Goal: Task Accomplishment & Management: Use online tool/utility

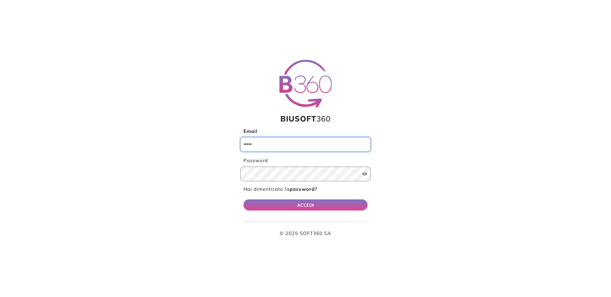
type input "**********"
click at [309, 202] on button "ACCEDI" at bounding box center [306, 205] width 124 height 11
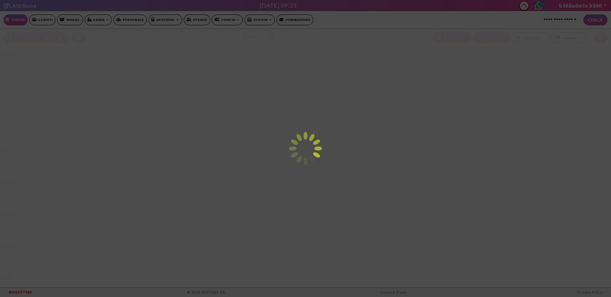
select select "*********"
select select "*"
click at [224, 21] on div at bounding box center [305, 148] width 611 height 297
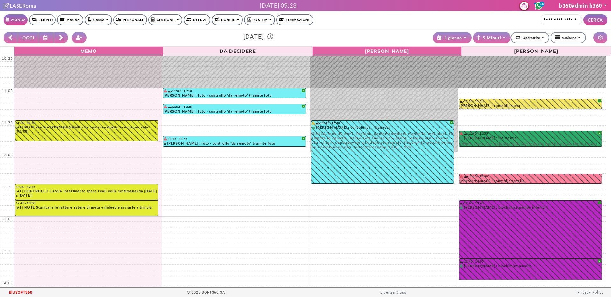
click at [230, 21] on link "Config" at bounding box center [227, 19] width 31 height 11
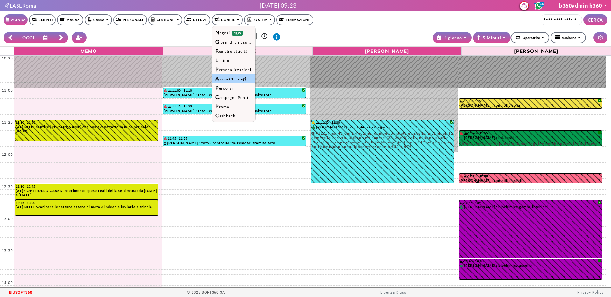
click at [230, 77] on link "Avvisi Clienti" at bounding box center [233, 78] width 43 height 9
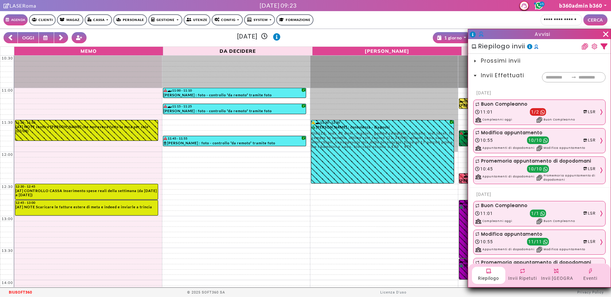
click at [605, 47] on icon "button" at bounding box center [604, 46] width 7 height 6
click at [590, 64] on span "Eventi" at bounding box center [591, 63] width 14 height 5
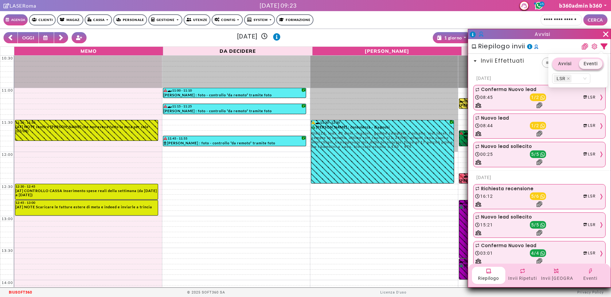
click at [540, 75] on span "24 settembre 2025" at bounding box center [539, 78] width 132 height 13
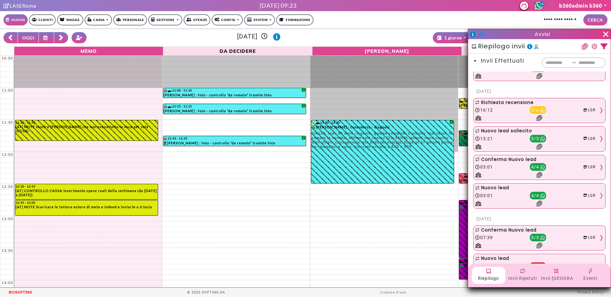
scroll to position [97, 0]
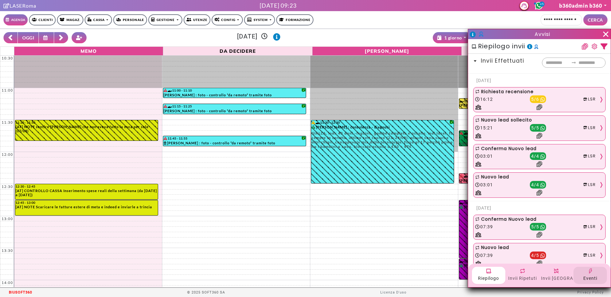
click at [595, 281] on div "Eventi" at bounding box center [590, 278] width 31 height 9
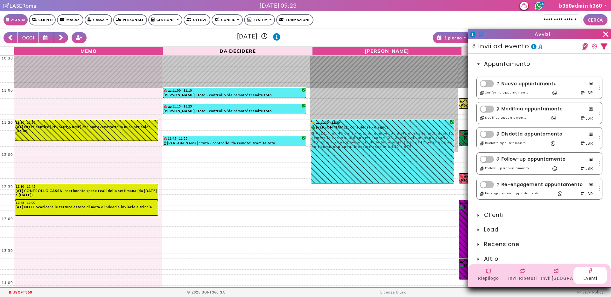
scroll to position [6, 0]
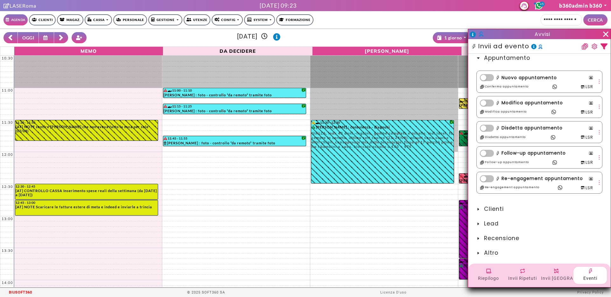
click at [510, 238] on span "Recensione" at bounding box center [501, 239] width 35 height 8
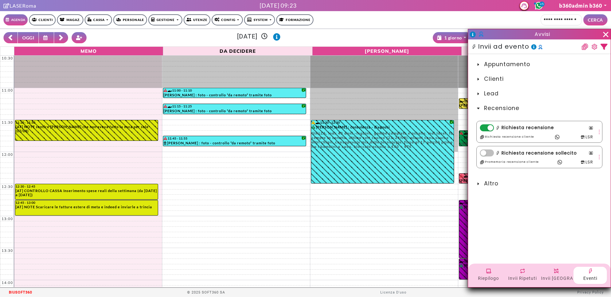
scroll to position [0, 0]
click at [600, 132] on icon "more" at bounding box center [600, 132] width 6 height 6
click at [595, 141] on div "Modifica" at bounding box center [584, 142] width 27 height 7
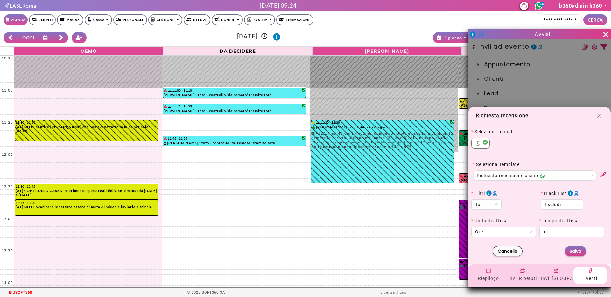
click at [600, 174] on icon "button" at bounding box center [603, 175] width 6 height 6
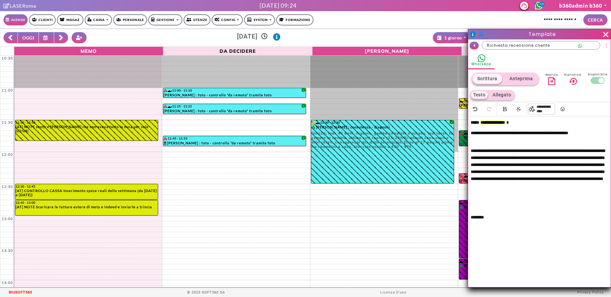
click at [475, 46] on icon "button" at bounding box center [474, 46] width 2 height 4
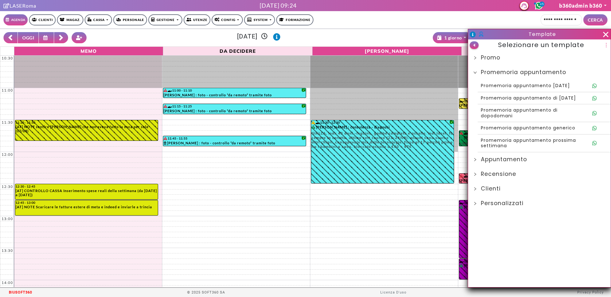
click at [475, 45] on icon "button" at bounding box center [474, 45] width 2 height 4
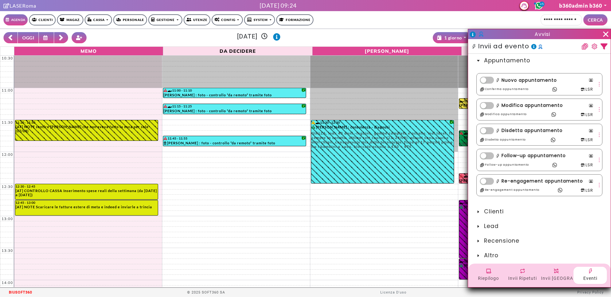
scroll to position [6, 0]
click at [607, 34] on icon at bounding box center [606, 34] width 10 height 10
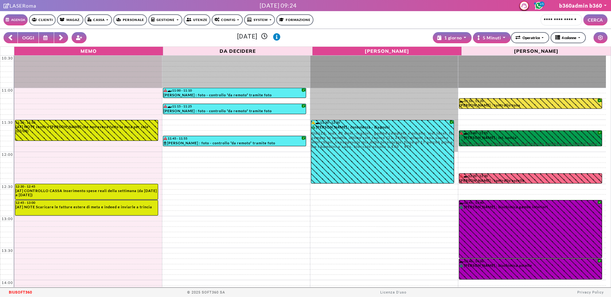
click at [238, 19] on link "Config" at bounding box center [227, 19] width 31 height 11
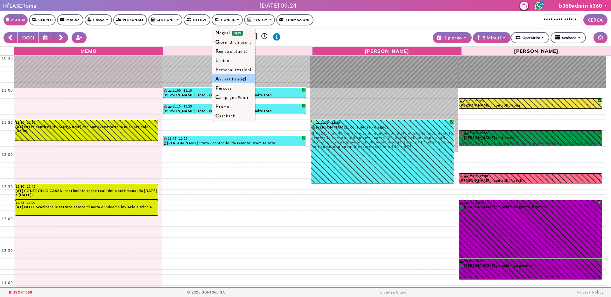
click at [230, 78] on link "Avvisi Clienti" at bounding box center [233, 78] width 43 height 9
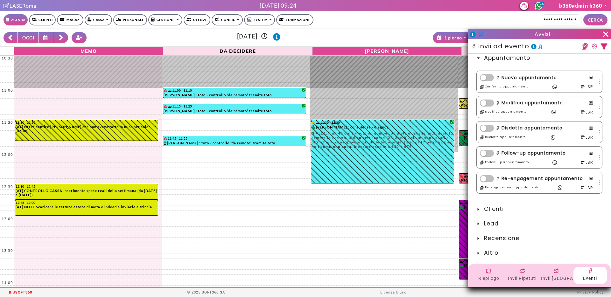
click at [508, 239] on span "Recensione" at bounding box center [501, 239] width 35 height 8
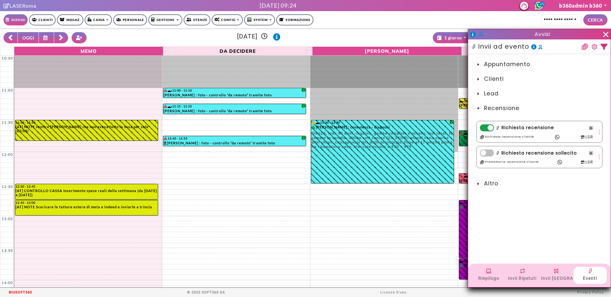
scroll to position [0, 0]
click at [483, 272] on div "Riepilogo" at bounding box center [488, 275] width 33 height 17
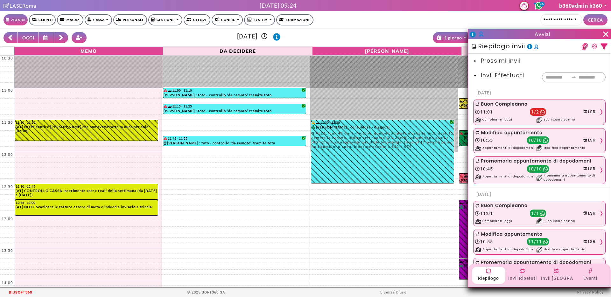
click at [605, 46] on icon "button" at bounding box center [604, 46] width 7 height 6
click at [596, 66] on span "Eventi" at bounding box center [591, 63] width 14 height 5
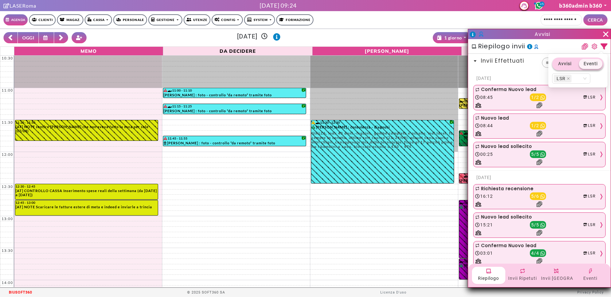
click at [530, 196] on span "5 / 6" at bounding box center [538, 197] width 16 height 8
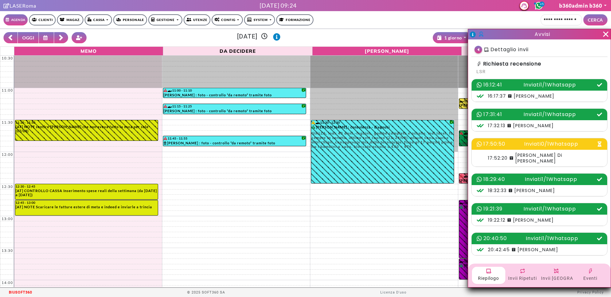
click at [538, 4] on span at bounding box center [536, 4] width 5 height 5
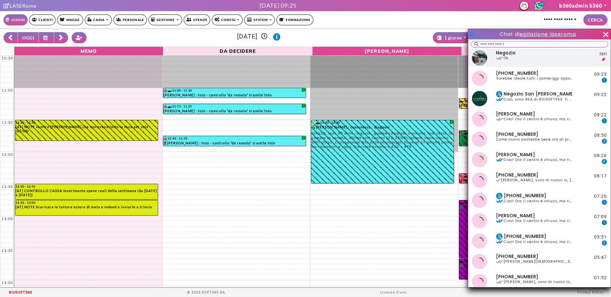
click at [501, 57] on icon at bounding box center [501, 57] width 4 height 3
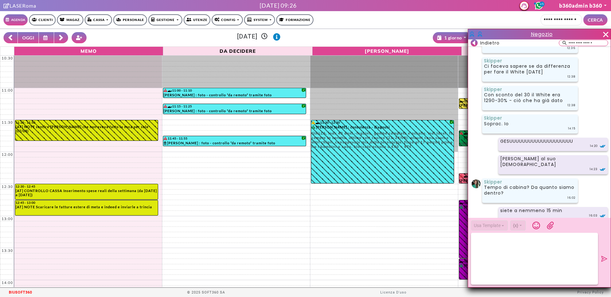
scroll to position [2592, 0]
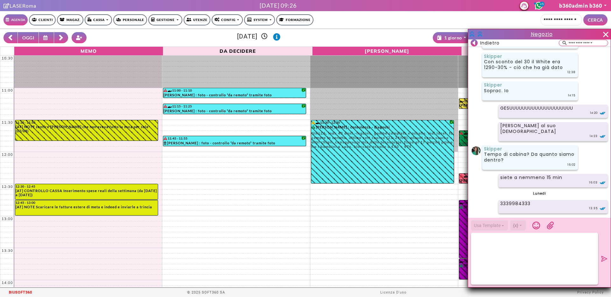
click at [472, 42] on rect at bounding box center [474, 42] width 7 height 7
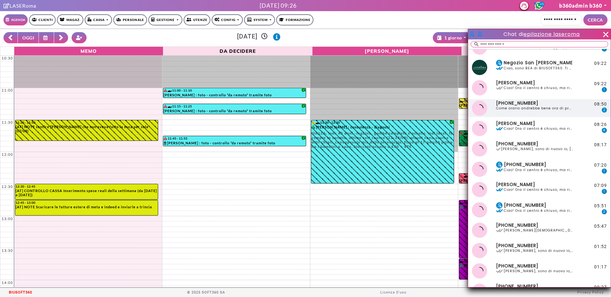
scroll to position [38, 0]
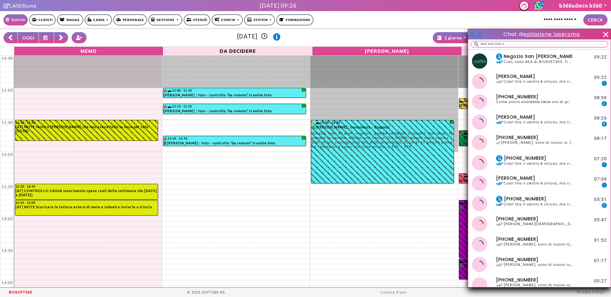
click at [527, 46] on input "text" at bounding box center [544, 44] width 128 height 6
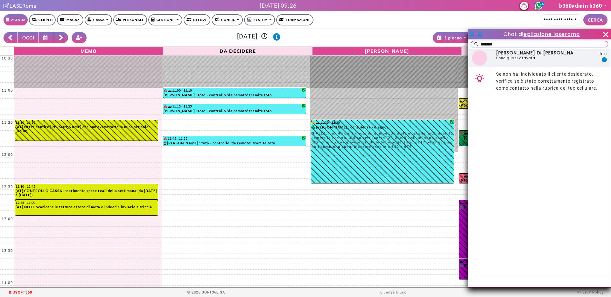
type input "*******"
click at [545, 60] on div "Allyson Di Giacomo Sono quasi arrivata" at bounding box center [534, 57] width 79 height 15
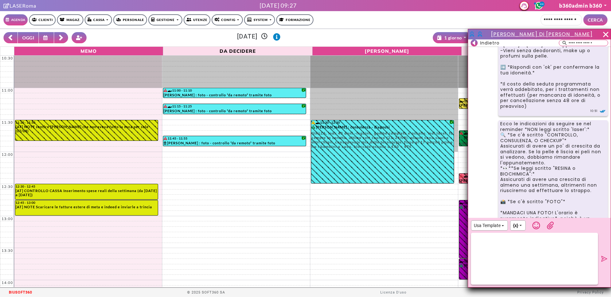
scroll to position [2828, 0]
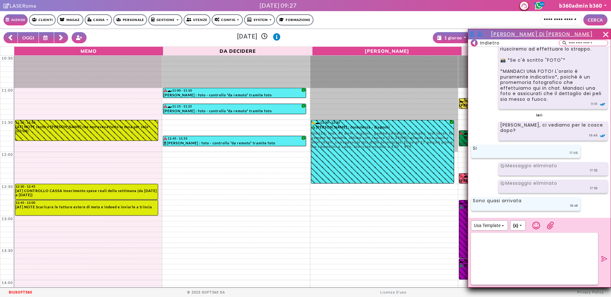
click at [11, 38] on icon at bounding box center [10, 38] width 5 height 6
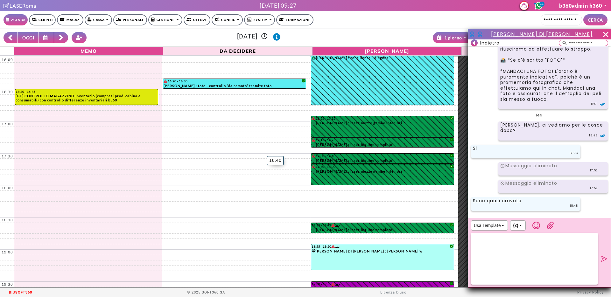
scroll to position [352, 0]
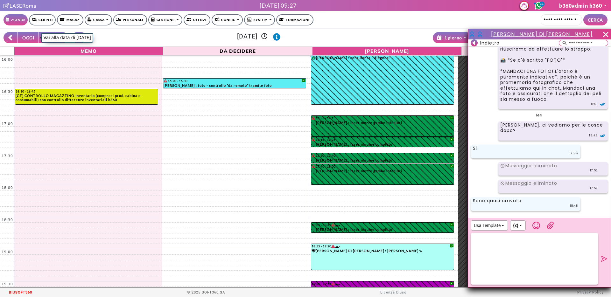
click at [31, 36] on button "OGGI" at bounding box center [28, 37] width 21 height 11
type input "**********"
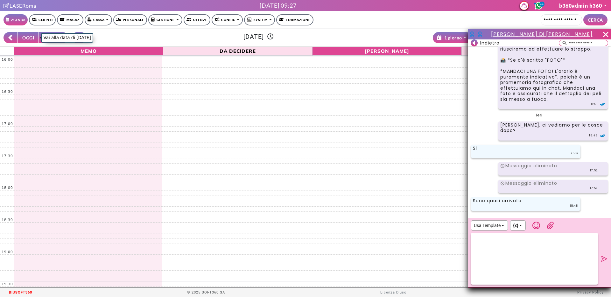
scroll to position [0, 0]
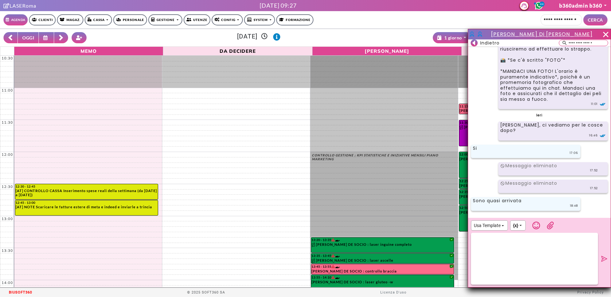
click at [8, 39] on icon at bounding box center [10, 38] width 5 height 6
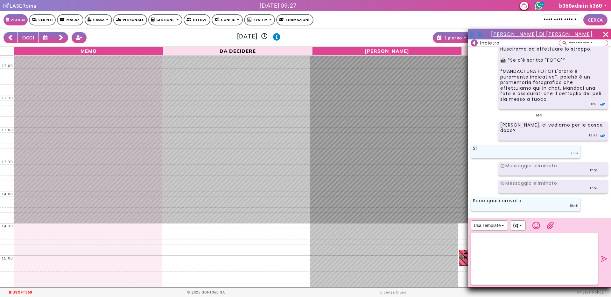
scroll to position [378, 0]
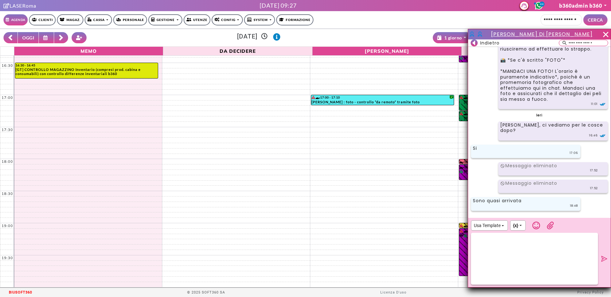
click at [607, 35] on icon at bounding box center [606, 35] width 10 height 10
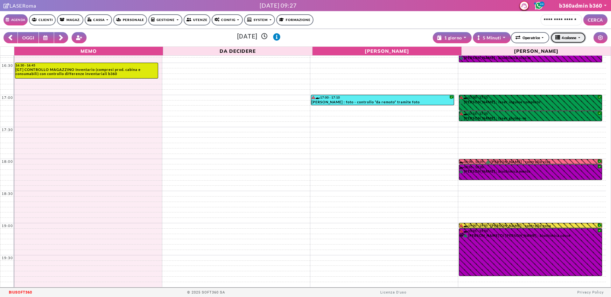
click at [570, 36] on div "4 colonne" at bounding box center [566, 38] width 21 height 6
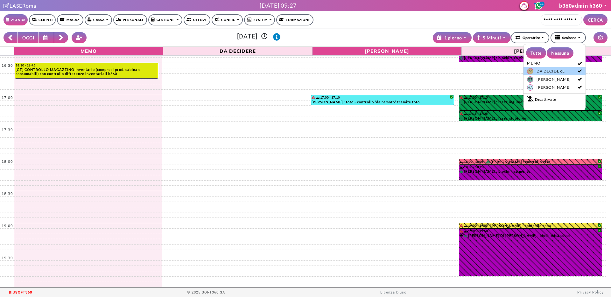
click at [536, 72] on link "?? DA DECIDERE" at bounding box center [555, 71] width 62 height 8
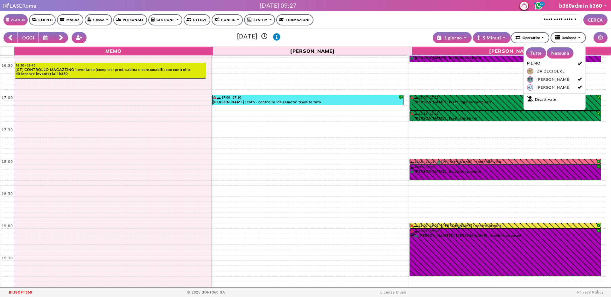
click at [408, 36] on h3 "martedì 23 set 2025" at bounding box center [258, 37] width 337 height 8
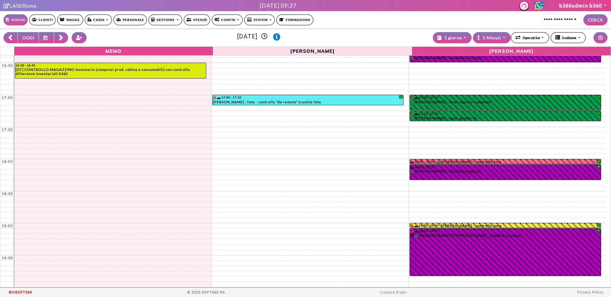
click at [104, 17] on link "Cassa" at bounding box center [98, 19] width 27 height 11
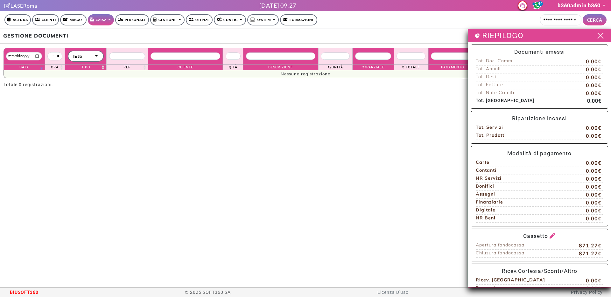
click at [596, 35] on span at bounding box center [601, 36] width 10 height 8
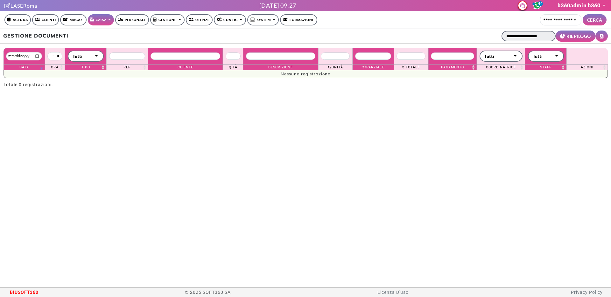
click at [539, 39] on input "**********" at bounding box center [529, 36] width 54 height 11
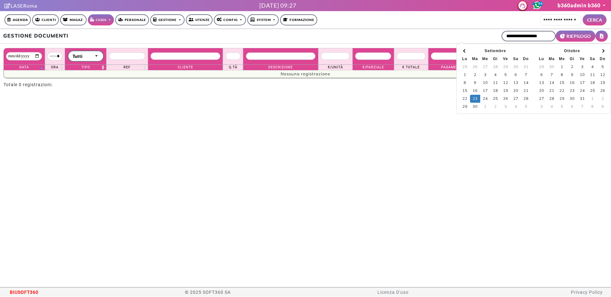
type input "**********"
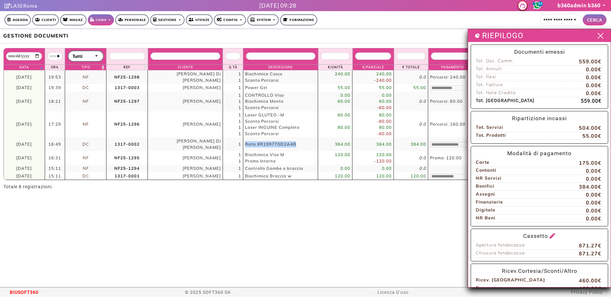
drag, startPoint x: 297, startPoint y: 140, endPoint x: 245, endPoint y: 139, distance: 51.9
click at [245, 139] on td "Rata #R199770D2A4B" at bounding box center [280, 145] width 75 height 14
copy span "Rata #R199770D2A4B"
click at [108, 22] on link "Cassa" at bounding box center [101, 19] width 26 height 11
click at [107, 22] on link "Cassa" at bounding box center [101, 19] width 26 height 11
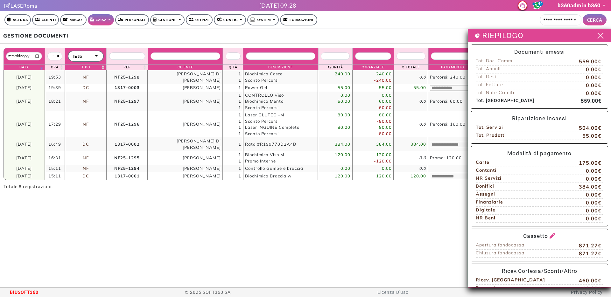
click at [96, 19] on link "Cassa" at bounding box center [101, 19] width 26 height 11
click at [77, 30] on div "**********" at bounding box center [305, 36] width 611 height 15
drag, startPoint x: 49, startPoint y: 142, endPoint x: 63, endPoint y: 141, distance: 14.0
click at [63, 141] on td "16:49" at bounding box center [55, 145] width 20 height 14
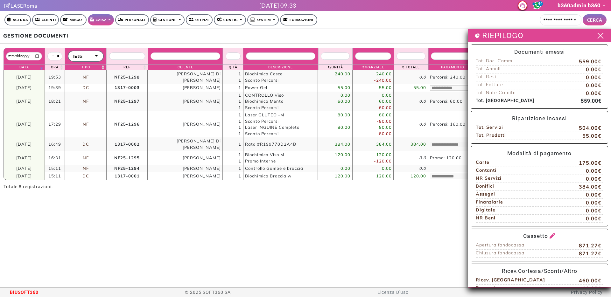
drag, startPoint x: 50, startPoint y: 141, endPoint x: 62, endPoint y: 142, distance: 12.5
click at [62, 142] on td "16:49" at bounding box center [55, 145] width 20 height 14
click at [598, 36] on span at bounding box center [601, 36] width 10 height 8
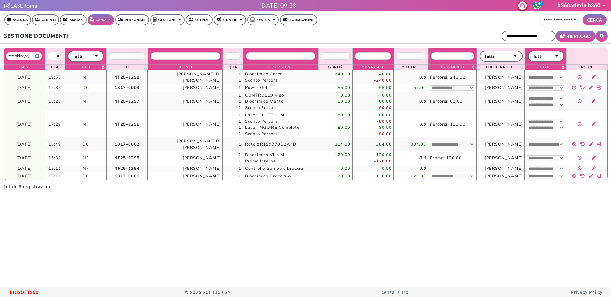
click at [238, 20] on link "Config" at bounding box center [230, 19] width 32 height 11
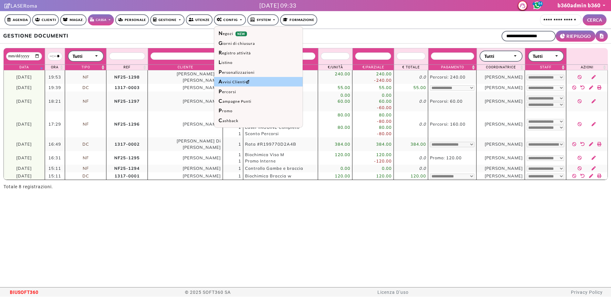
click at [239, 84] on link "Avvisi Clienti" at bounding box center [258, 82] width 89 height 10
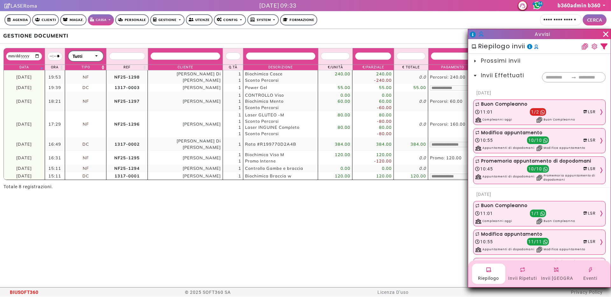
drag, startPoint x: 586, startPoint y: 273, endPoint x: 585, endPoint y: 230, distance: 43.0
click at [586, 273] on div "Eventi" at bounding box center [590, 274] width 33 height 20
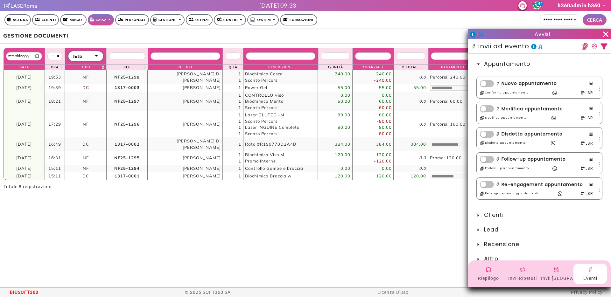
click at [490, 243] on span "Recensione" at bounding box center [501, 245] width 35 height 8
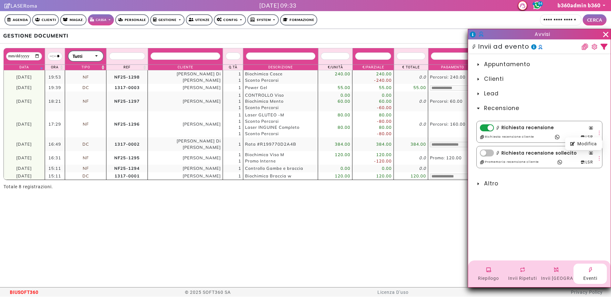
click at [600, 131] on icon "more" at bounding box center [600, 133] width 6 height 6
click at [593, 141] on div "Modifica" at bounding box center [584, 143] width 27 height 7
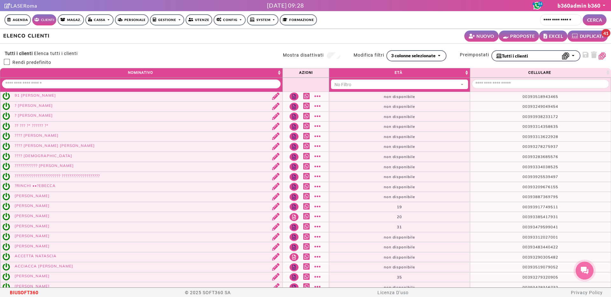
select select
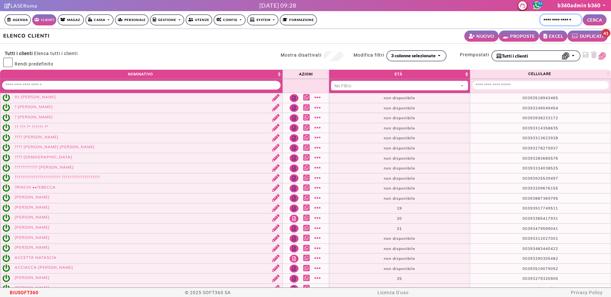
click at [550, 17] on input "Cerca cliente..." at bounding box center [560, 19] width 41 height 11
paste input "**********"
type input "**********"
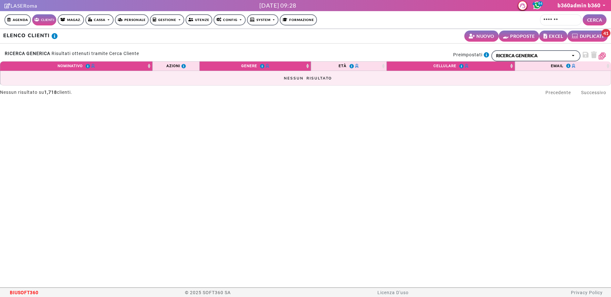
type input "*******"
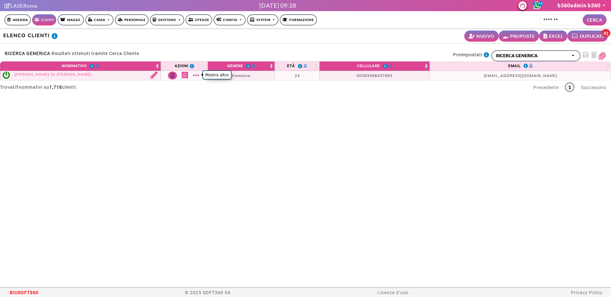
click at [197, 78] on link "Mostra altro" at bounding box center [197, 75] width 8 height 7
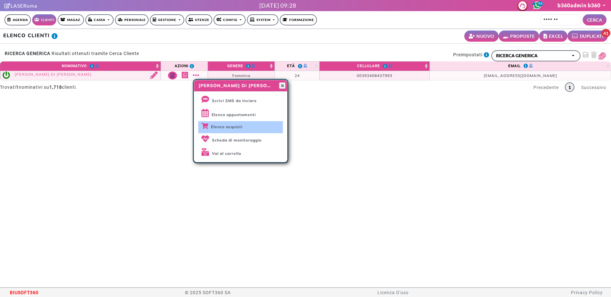
click at [209, 127] on link "Elenco acquisti" at bounding box center [240, 127] width 85 height 12
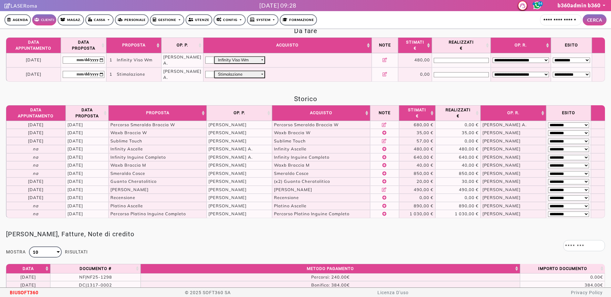
scroll to position [988, 0]
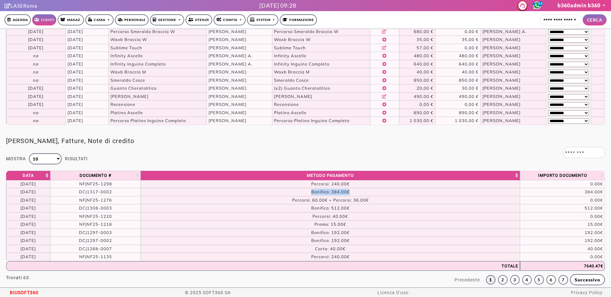
drag, startPoint x: 353, startPoint y: 174, endPoint x: 270, endPoint y: 173, distance: 83.1
click at [308, 188] on td "Bonifico: 384.00€" at bounding box center [330, 192] width 379 height 8
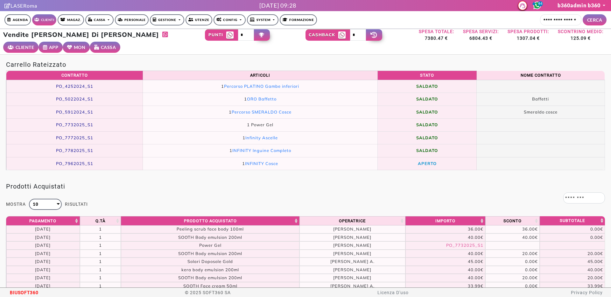
scroll to position [0, 0]
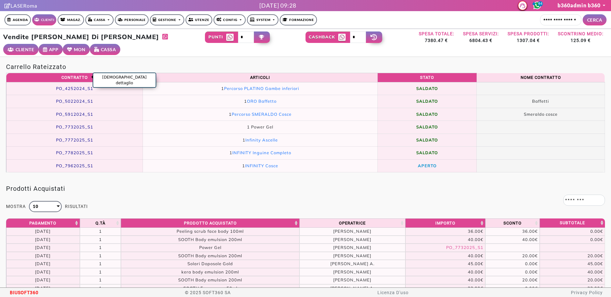
click at [85, 86] on span "PO_4252024_S1" at bounding box center [74, 88] width 37 height 5
click at [84, 99] on span "PO_5022024_S1" at bounding box center [74, 101] width 37 height 5
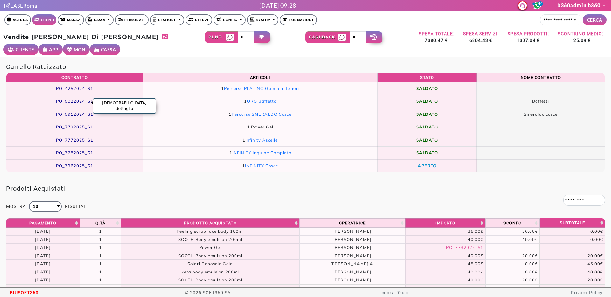
click at [71, 112] on span "PO_5912024_S1" at bounding box center [74, 114] width 37 height 5
click at [70, 124] on span "PO_7732025_S1" at bounding box center [74, 126] width 37 height 5
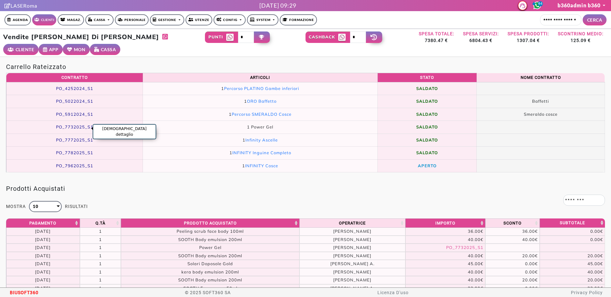
click at [67, 138] on span "PO_7772025_S1" at bounding box center [74, 140] width 37 height 5
click at [69, 150] on span "PO_7782025_S1" at bounding box center [74, 152] width 37 height 5
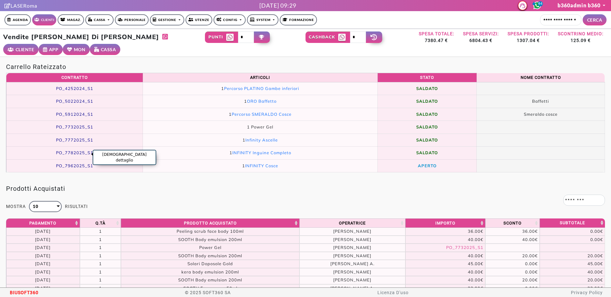
click at [68, 163] on span "PO_7962025_S1" at bounding box center [74, 165] width 37 height 5
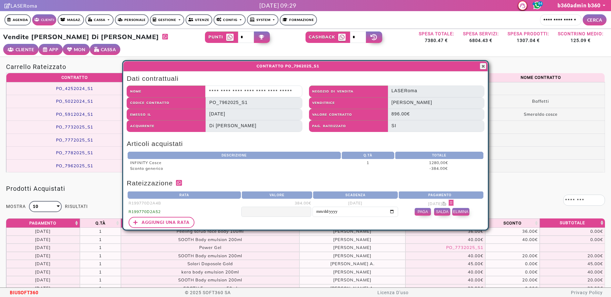
click at [454, 202] on icon at bounding box center [451, 203] width 5 height 6
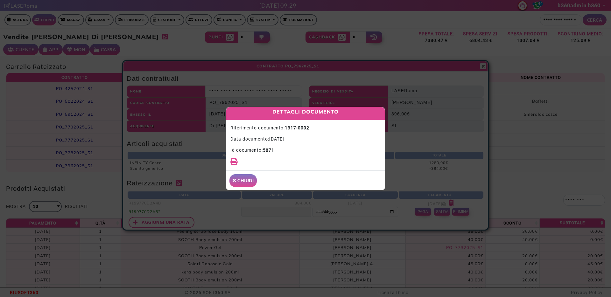
click at [249, 183] on button "CHIUDI" at bounding box center [244, 180] width 28 height 13
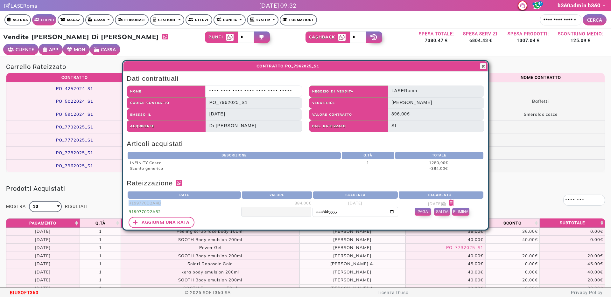
drag, startPoint x: 137, startPoint y: 203, endPoint x: 168, endPoint y: 203, distance: 31.2
click at [168, 203] on td "R199770D2A4B" at bounding box center [184, 203] width 114 height 8
drag, startPoint x: 128, startPoint y: 163, endPoint x: 162, endPoint y: 163, distance: 34.4
click at [162, 163] on td "INFINITY Cosce" at bounding box center [234, 163] width 214 height 6
click at [216, 173] on div "Dati contrattuali Nome Codice contratto PO_7962025_S1 Emesso il 23/09/2025 Acqu…" at bounding box center [306, 151] width 365 height 155
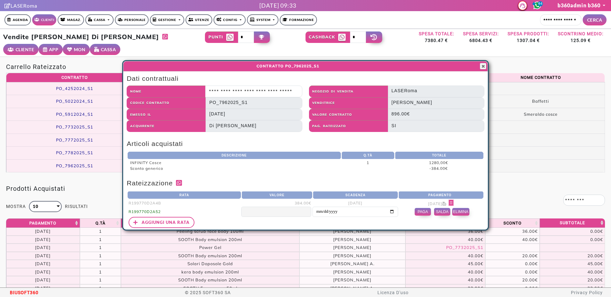
drag, startPoint x: 344, startPoint y: 204, endPoint x: 374, endPoint y: 203, distance: 30.3
click at [374, 203] on td "23/09/2025" at bounding box center [356, 203] width 86 height 8
click at [485, 67] on span "button" at bounding box center [483, 66] width 5 height 5
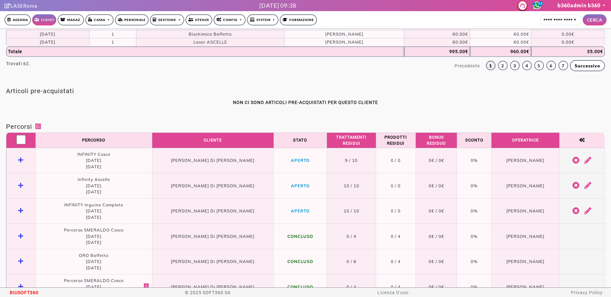
scroll to position [463, 0]
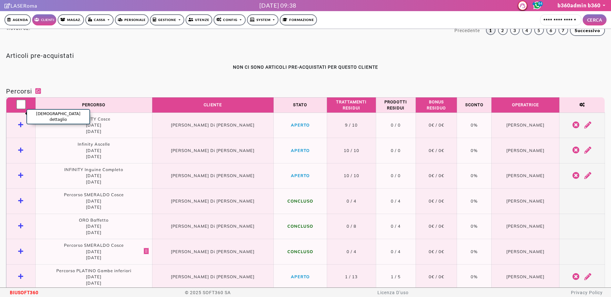
click at [19, 122] on icon "Vedi dettaglio" at bounding box center [20, 125] width 5 height 6
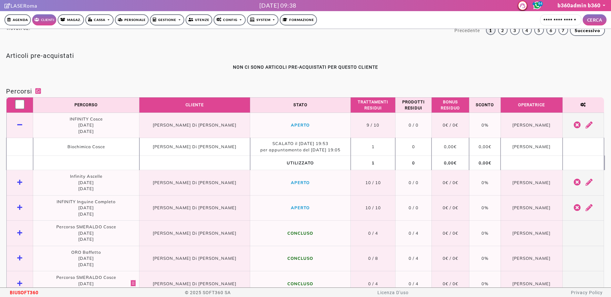
click at [27, 173] on td at bounding box center [19, 182] width 27 height 25
click at [20, 180] on icon "Vedi dettaglio" at bounding box center [19, 183] width 5 height 6
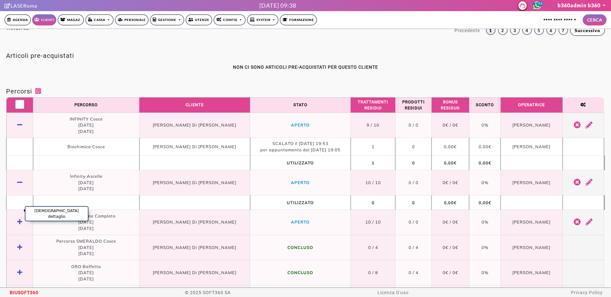
click at [20, 219] on icon "Vedi dettaglio" at bounding box center [19, 222] width 5 height 6
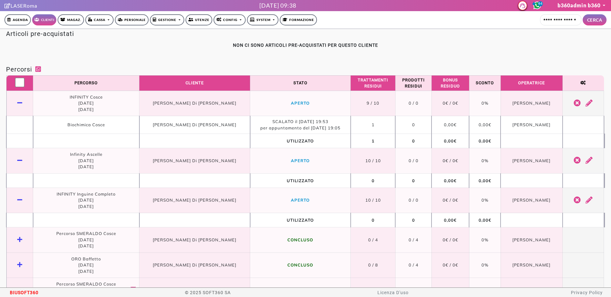
scroll to position [549, 0]
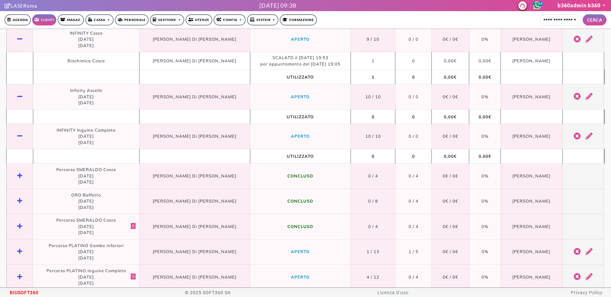
click at [25, 164] on td at bounding box center [19, 176] width 27 height 25
click at [21, 173] on icon "Vedi dettaglio" at bounding box center [19, 176] width 5 height 6
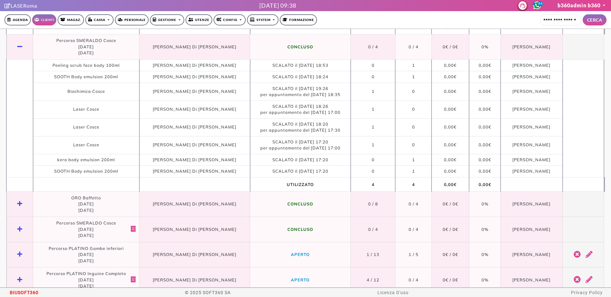
scroll to position [697, 0]
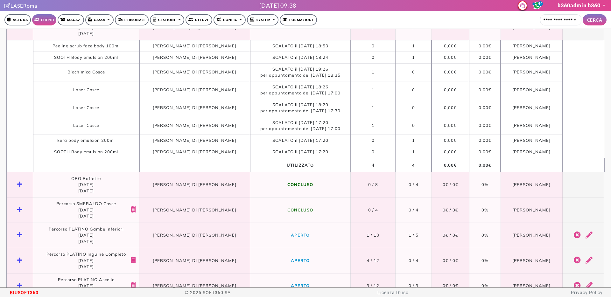
click at [20, 172] on td at bounding box center [19, 184] width 27 height 25
click at [20, 180] on icon "Vedi dettaglio" at bounding box center [19, 183] width 5 height 6
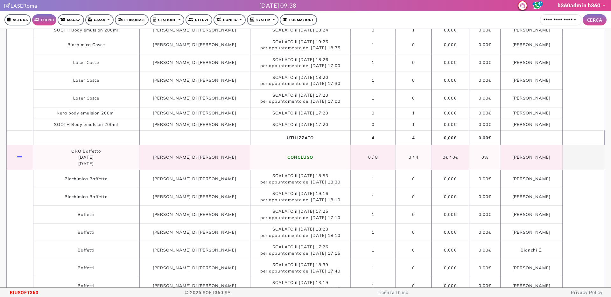
scroll to position [725, 0]
drag, startPoint x: 38, startPoint y: 170, endPoint x: 66, endPoint y: 167, distance: 28.0
click at [66, 170] on td "Biochimica Baffetto" at bounding box center [86, 179] width 106 height 18
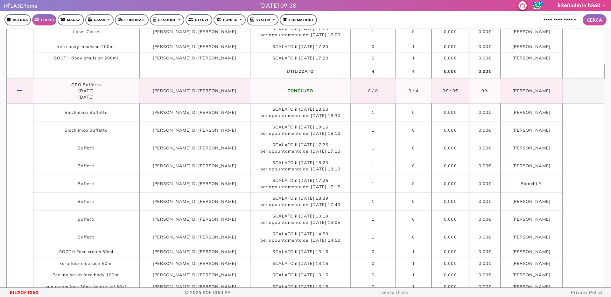
scroll to position [872, 0]
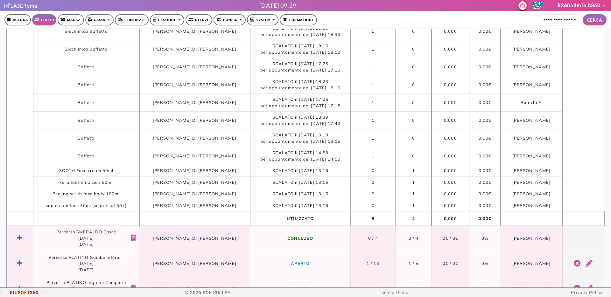
click at [16, 226] on td at bounding box center [19, 238] width 27 height 25
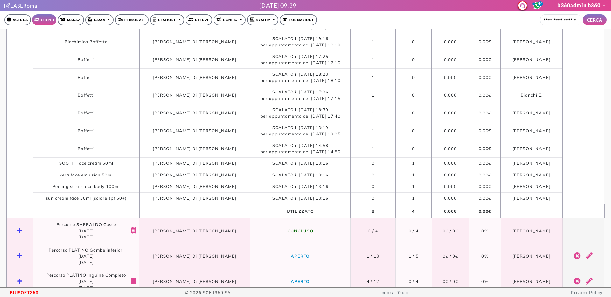
scroll to position [883, 0]
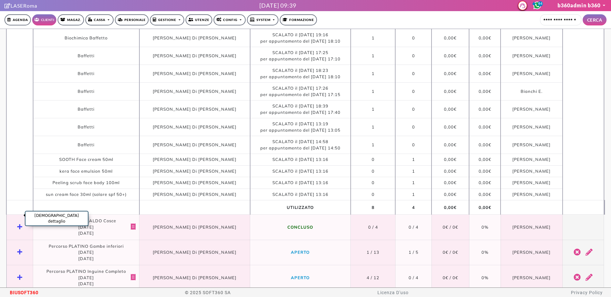
click at [18, 224] on icon "Vedi dettaglio" at bounding box center [19, 227] width 5 height 6
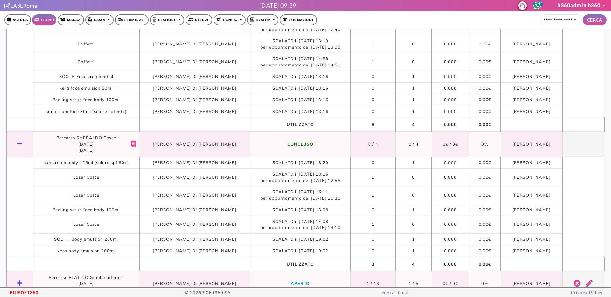
scroll to position [1043, 0]
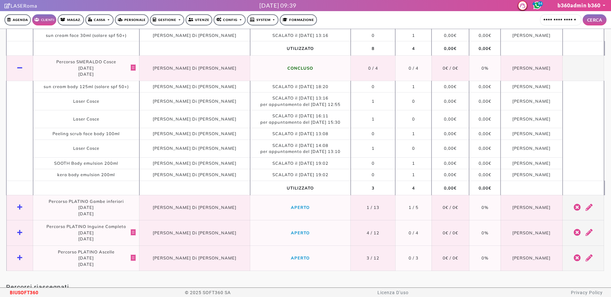
click at [23, 198] on td at bounding box center [19, 207] width 27 height 25
click at [22, 204] on icon "Vedi dettaglio" at bounding box center [19, 207] width 5 height 6
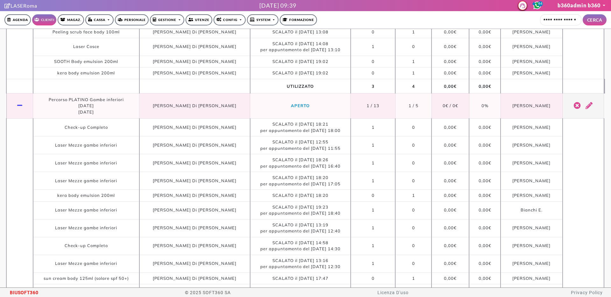
scroll to position [716, 0]
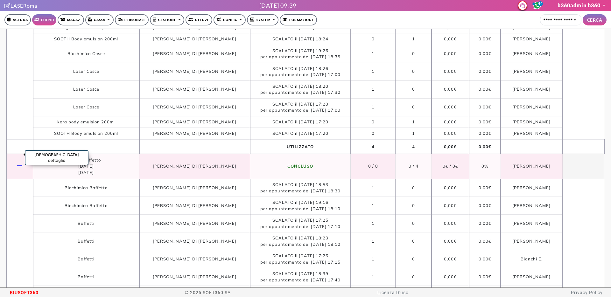
click at [22, 163] on icon "Vedi dettaglio" at bounding box center [19, 166] width 5 height 6
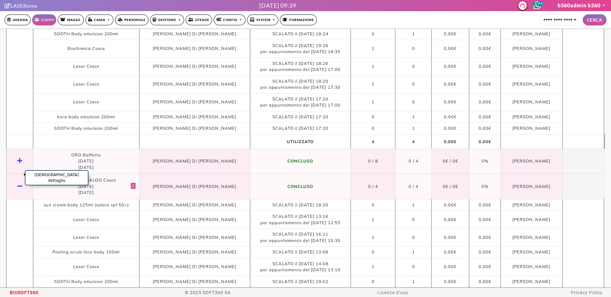
click at [21, 183] on icon "Vedi dettaglio" at bounding box center [19, 186] width 5 height 6
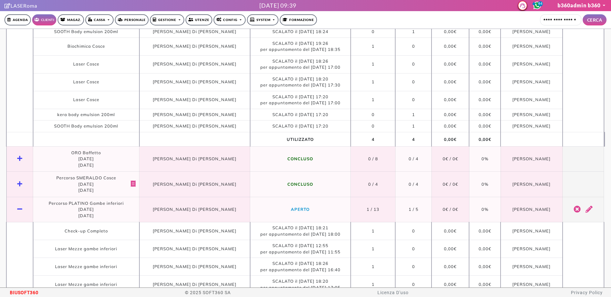
scroll to position [755, 0]
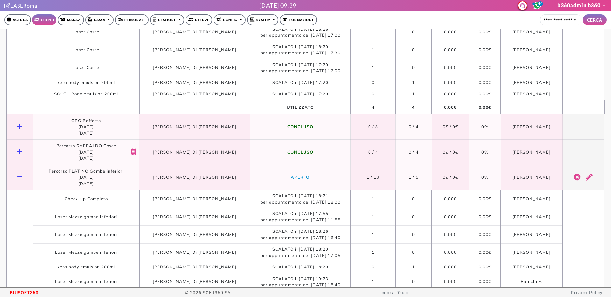
click at [22, 171] on td at bounding box center [19, 177] width 27 height 25
click at [22, 174] on icon "Vedi dettaglio" at bounding box center [19, 177] width 5 height 6
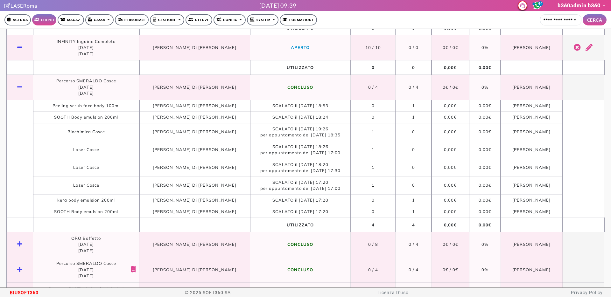
scroll to position [547, 0]
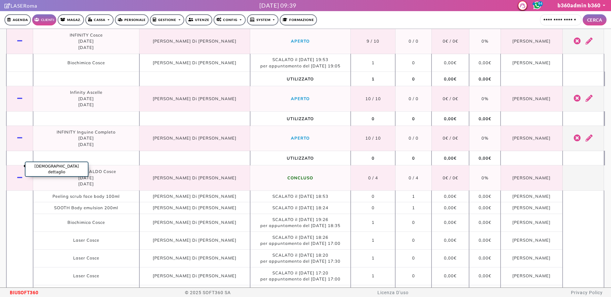
click at [22, 175] on icon "Vedi dettaglio" at bounding box center [19, 178] width 5 height 6
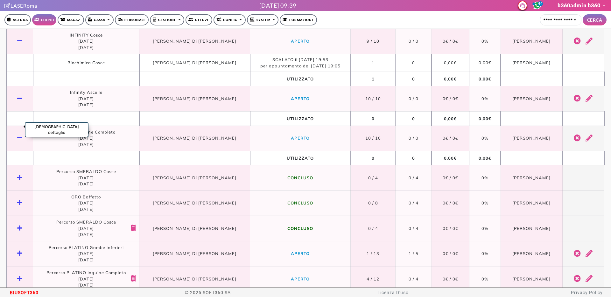
click at [22, 135] on icon "Vedi dettaglio" at bounding box center [19, 138] width 5 height 6
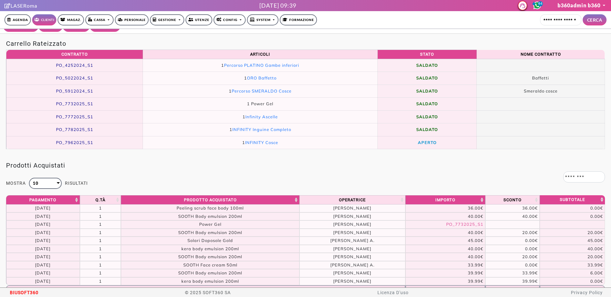
scroll to position [0, 0]
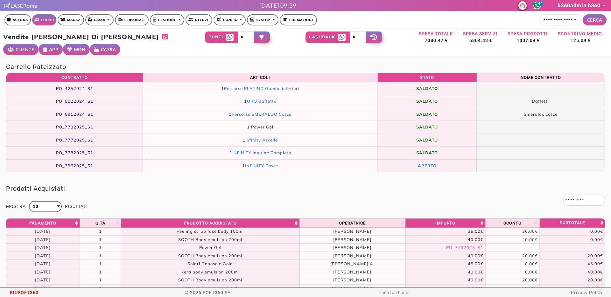
click at [68, 160] on td "PO_7962025_S1" at bounding box center [74, 166] width 137 height 13
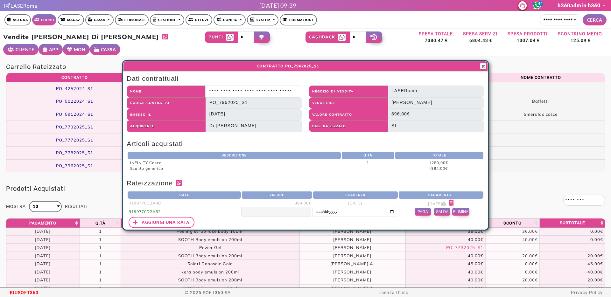
click at [460, 204] on td "23/09/2025" at bounding box center [441, 203] width 86 height 8
click at [481, 66] on span "button" at bounding box center [483, 66] width 5 height 5
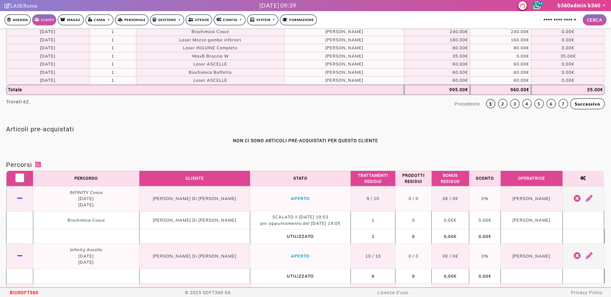
scroll to position [394, 0]
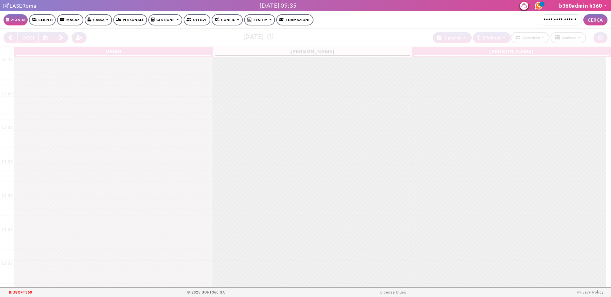
select select "*********"
select select "*"
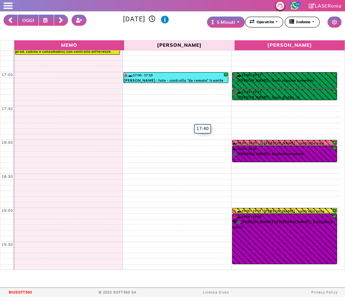
scroll to position [426, 0]
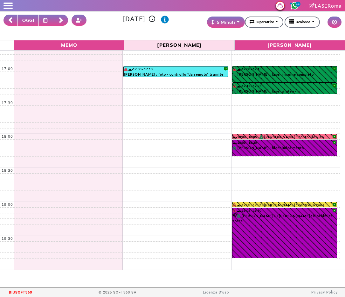
click at [11, 21] on rect at bounding box center [11, 21] width 4 height 4
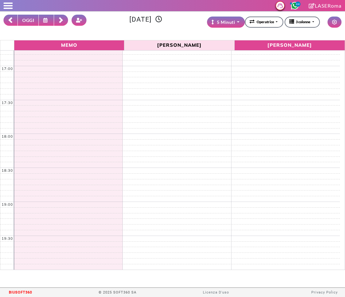
scroll to position [0, 0]
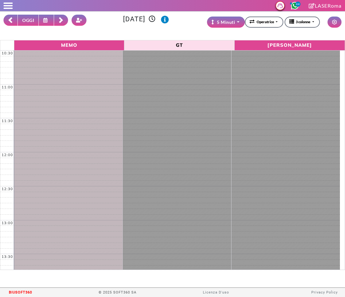
click at [11, 21] on rect at bounding box center [11, 21] width 4 height 4
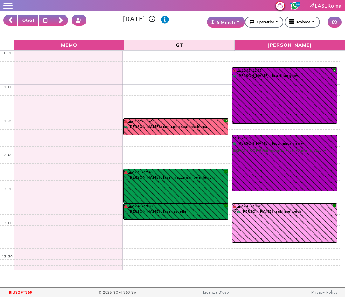
click at [11, 21] on rect at bounding box center [11, 21] width 4 height 4
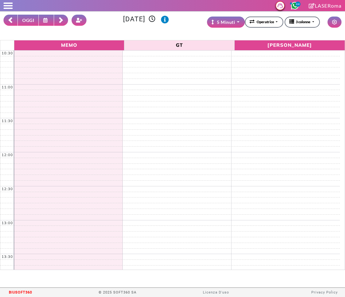
click at [11, 21] on rect at bounding box center [11, 21] width 4 height 4
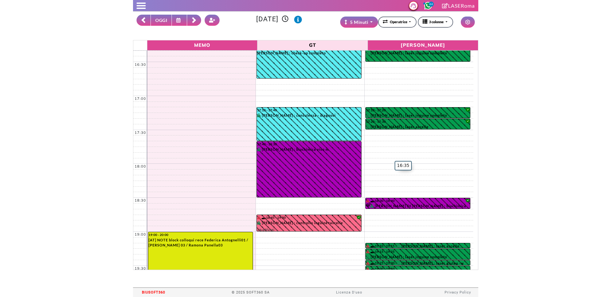
scroll to position [426, 0]
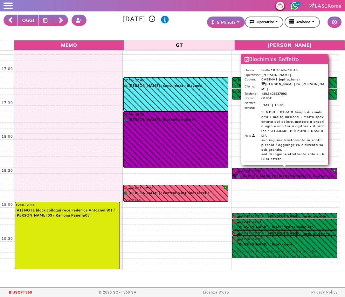
click at [291, 175] on div "[PERSON_NAME] DI [PERSON_NAME] : biochimica baffetto" at bounding box center [285, 176] width 104 height 5
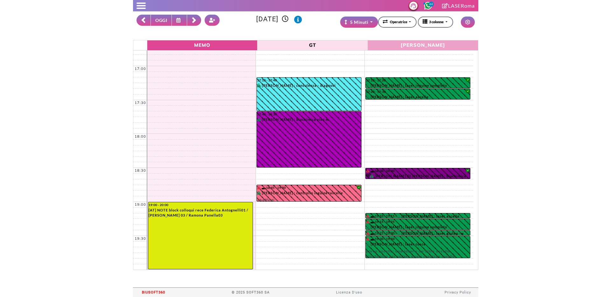
scroll to position [415, 0]
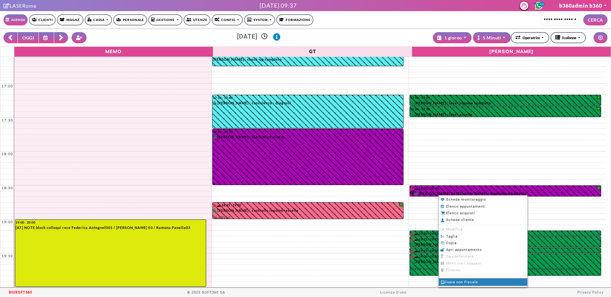
click at [450, 282] on span "Copia non Fiscale" at bounding box center [460, 282] width 38 height 4
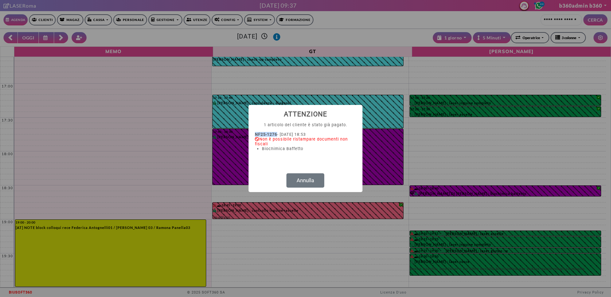
drag, startPoint x: 256, startPoint y: 134, endPoint x: 278, endPoint y: 136, distance: 22.3
click at [278, 136] on div "NF25-1276 - [DATE] 18:53 Non è possibile ristampare documenti non fiscali Bioch…" at bounding box center [305, 145] width 101 height 27
click at [301, 180] on button "Annulla" at bounding box center [306, 181] width 38 height 15
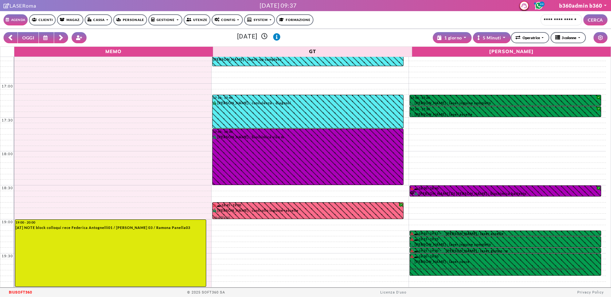
click at [106, 23] on link "Cassa" at bounding box center [98, 19] width 27 height 11
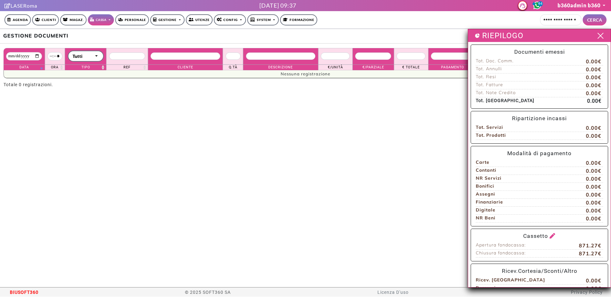
click at [596, 36] on span at bounding box center [601, 36] width 10 height 8
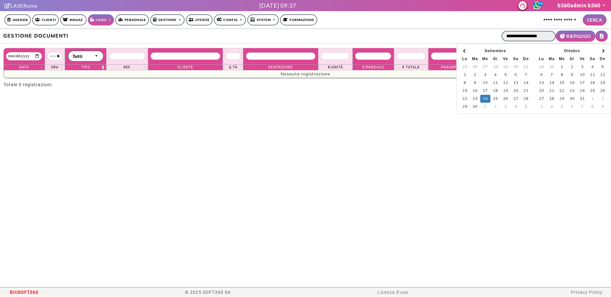
click at [506, 35] on input "**********" at bounding box center [529, 36] width 54 height 11
type input "**********"
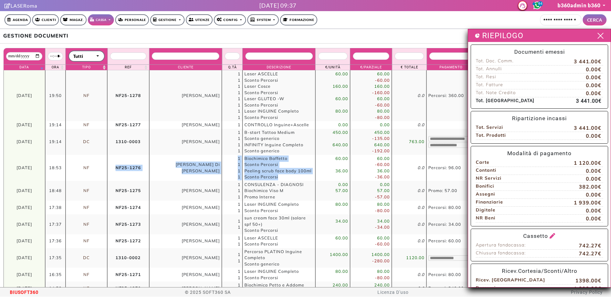
drag, startPoint x: 111, startPoint y: 166, endPoint x: 293, endPoint y: 178, distance: 182.2
click at [293, 178] on tr "**********" at bounding box center [306, 168] width 605 height 26
click at [600, 35] on div "RIEPILOGO" at bounding box center [539, 35] width 143 height 13
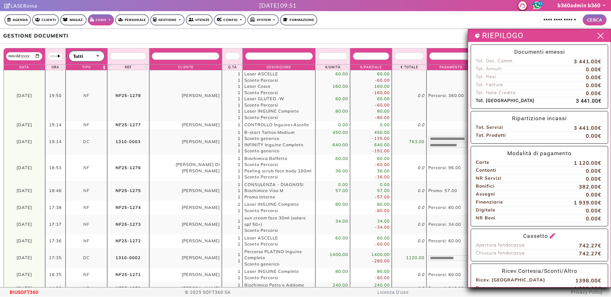
click at [600, 35] on div "RIEPILOGO" at bounding box center [539, 35] width 143 height 13
click at [597, 37] on span at bounding box center [601, 36] width 10 height 8
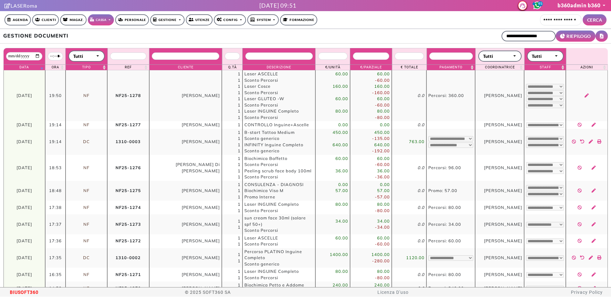
click at [502, 41] on ul "**********" at bounding box center [555, 36] width 107 height 11
click at [503, 38] on input "**********" at bounding box center [529, 36] width 54 height 11
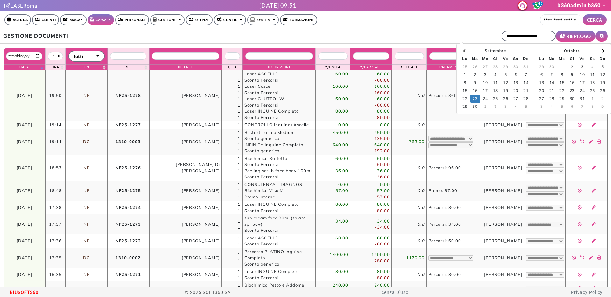
type input "**********"
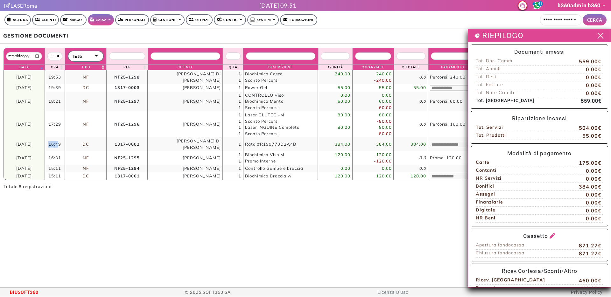
drag, startPoint x: 50, startPoint y: 141, endPoint x: 59, endPoint y: 141, distance: 9.2
click at [59, 141] on td "16:49" at bounding box center [55, 145] width 20 height 14
